Goal: Transaction & Acquisition: Purchase product/service

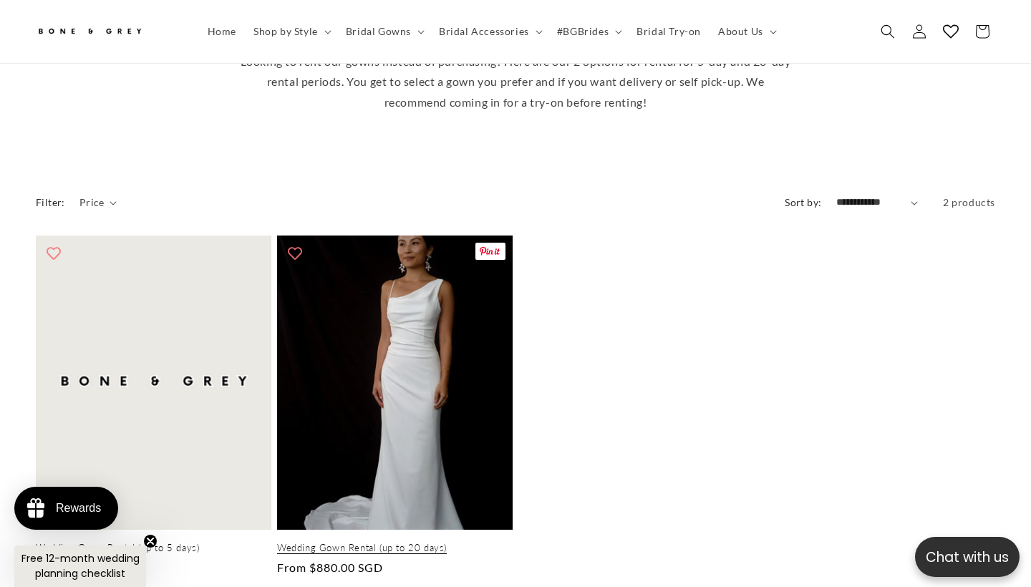
scroll to position [402, 0]
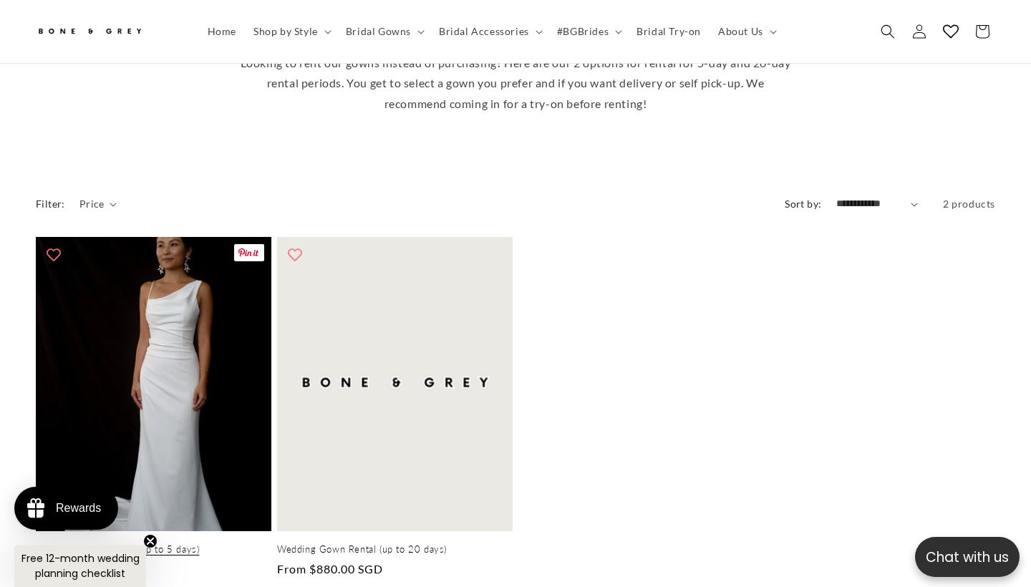
click at [156, 544] on link "Wedding Gown Rental (up to 5 days)" at bounding box center [154, 550] width 236 height 12
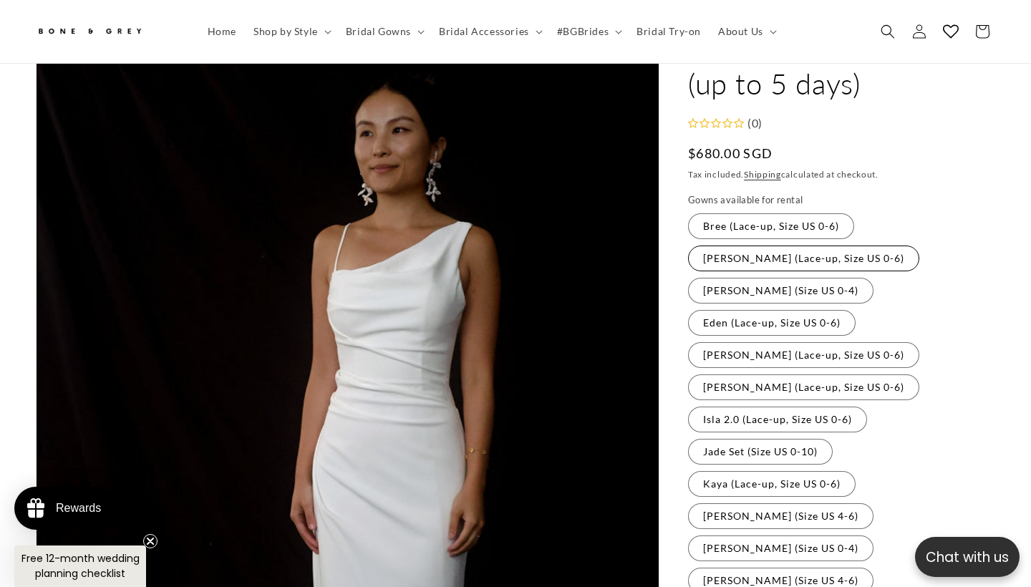
click at [818, 246] on label "[PERSON_NAME] (Lace-up, Size US 0-6) Variant sold out or unavailable" at bounding box center [803, 259] width 231 height 26
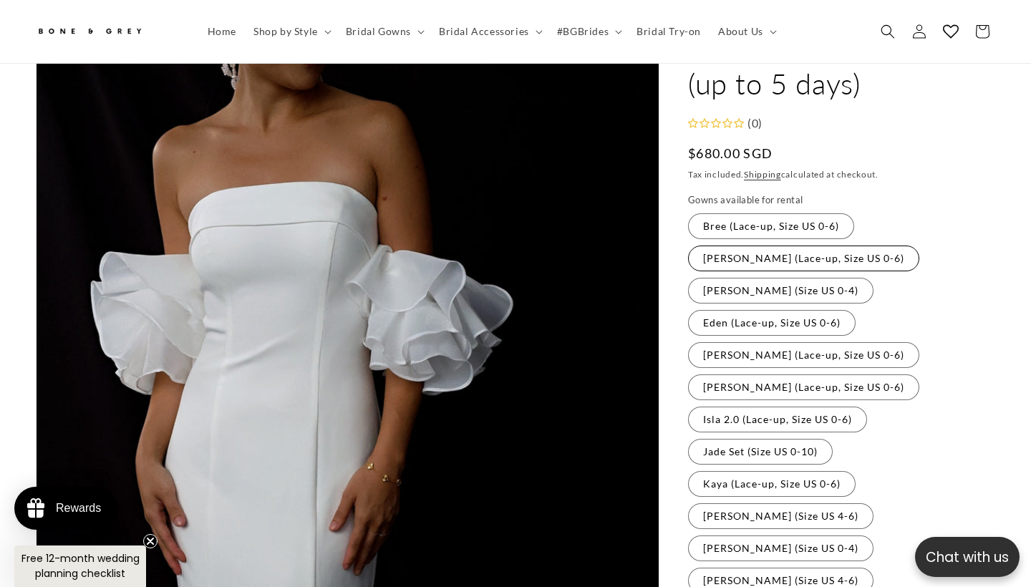
scroll to position [143, 0]
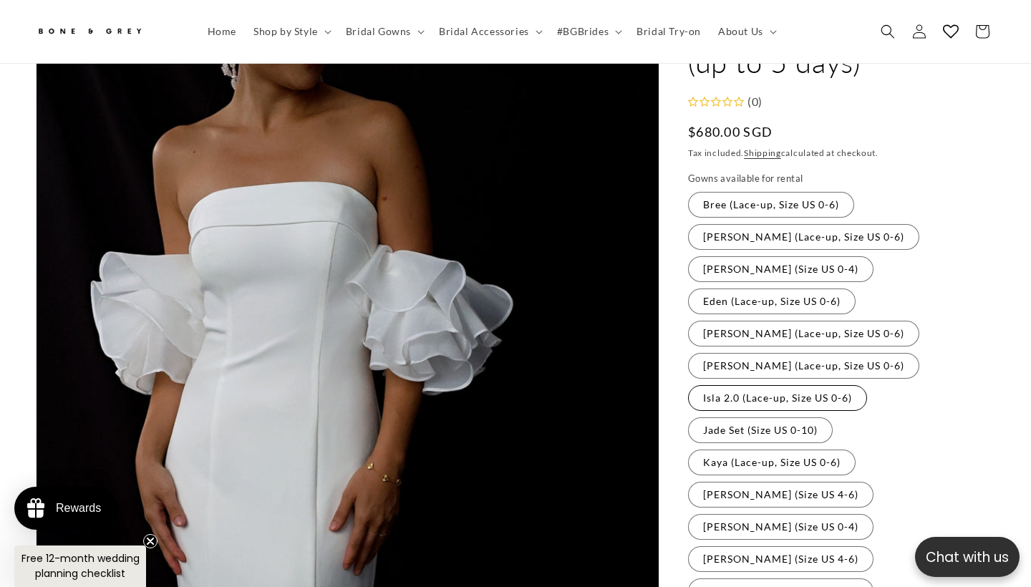
click at [804, 385] on label "Isla 2.0 (Lace-up, Size US 0-6) Variant sold out or unavailable" at bounding box center [777, 398] width 179 height 26
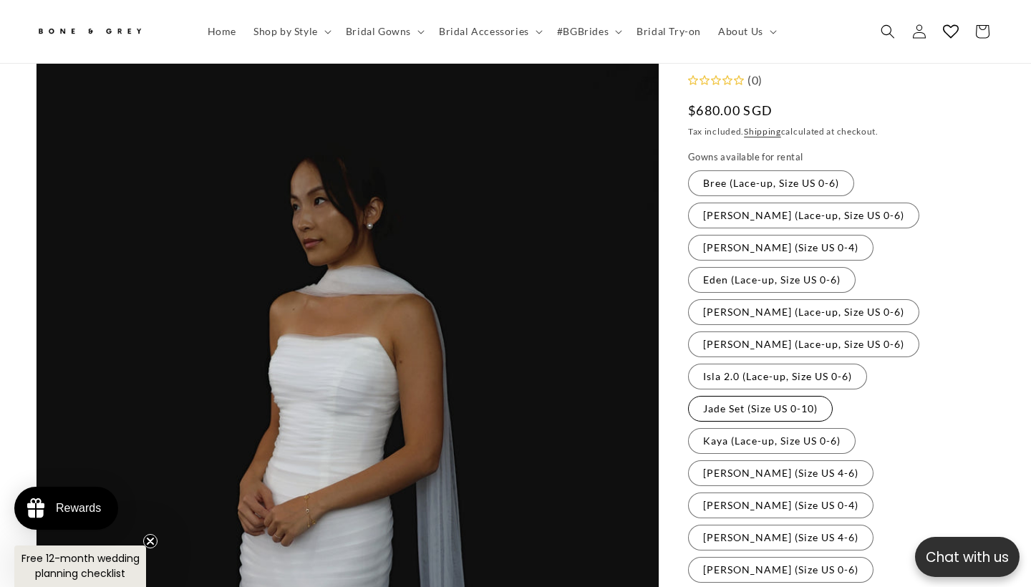
scroll to position [0, 348]
click at [795, 396] on label "Jade Set (Size US 0-10) Variant sold out or unavailable" at bounding box center [760, 409] width 145 height 26
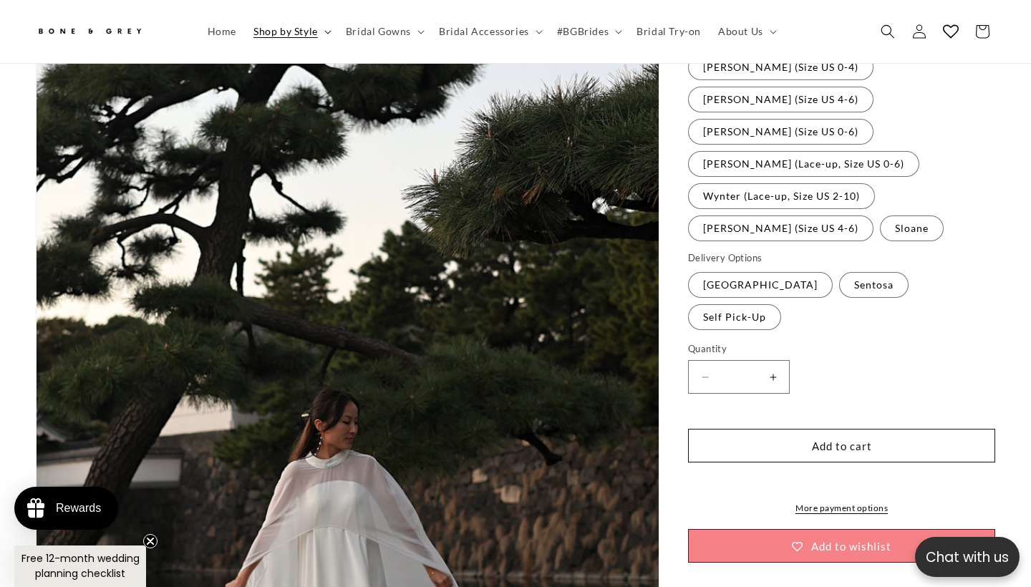
scroll to position [0, 696]
